Goal: Information Seeking & Learning: Learn about a topic

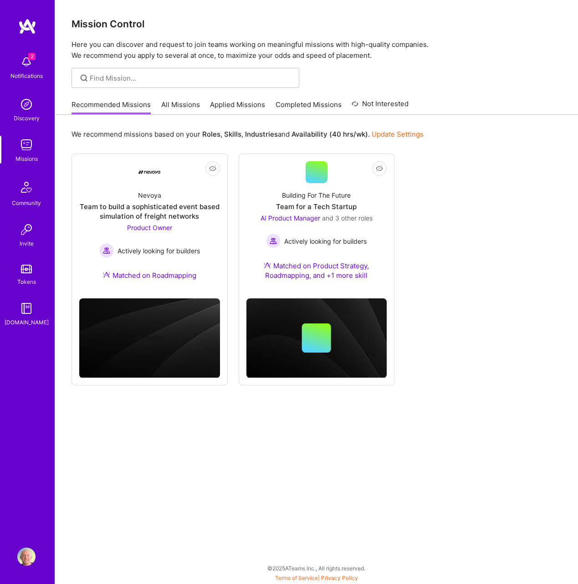
click at [460, 310] on div "Not Interested Nevoya Team to build a sophisticated event based simulation of f…" at bounding box center [316, 269] width 490 height 232
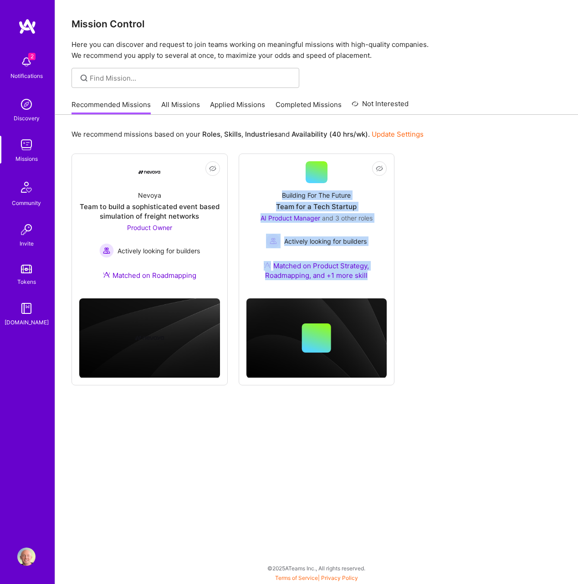
click at [181, 101] on link "All Missions" at bounding box center [180, 107] width 39 height 15
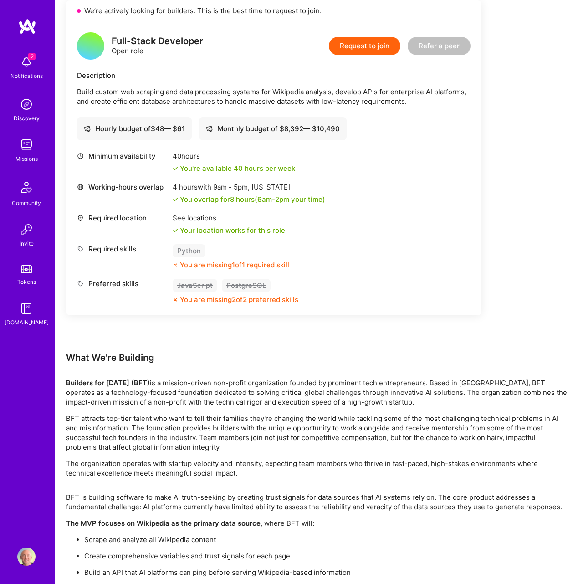
scroll to position [1316, 0]
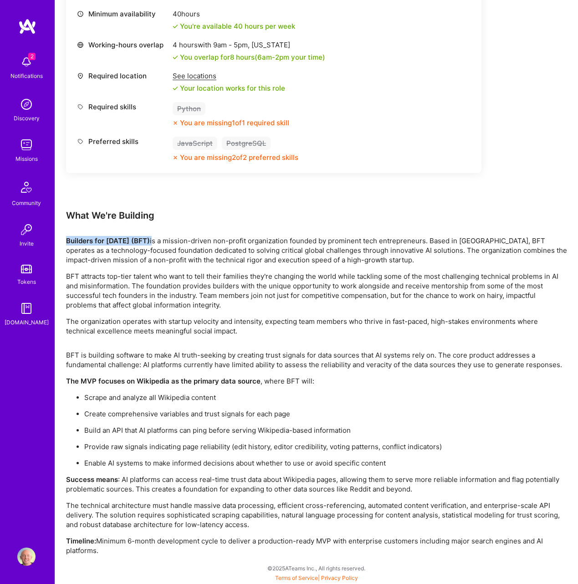
drag, startPoint x: 152, startPoint y: 241, endPoint x: 67, endPoint y: 240, distance: 84.7
click at [67, 240] on p "Builders for [DATE] (BFT) is a mission-driven non-profit organization founded b…" at bounding box center [316, 250] width 501 height 29
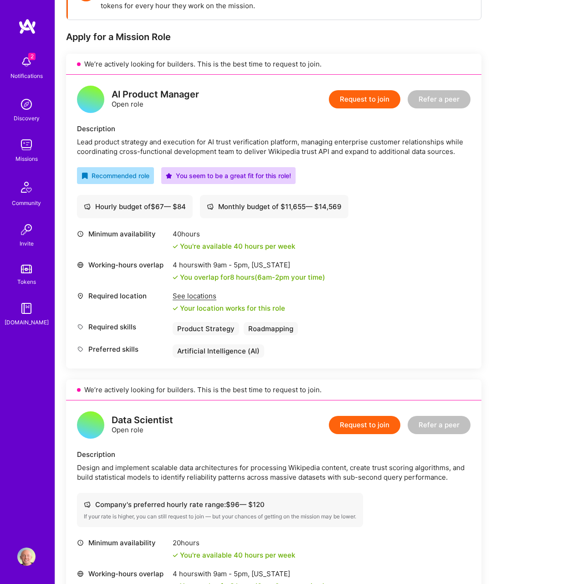
scroll to position [0, 0]
